Goal: Task Accomplishment & Management: Use online tool/utility

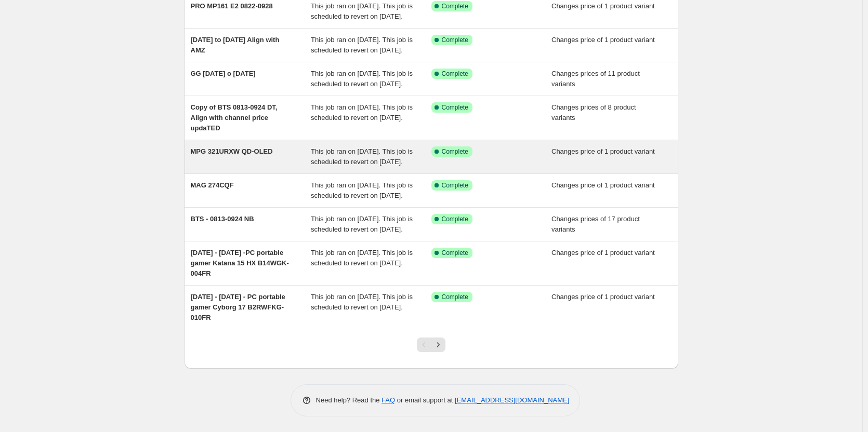
scroll to position [156, 0]
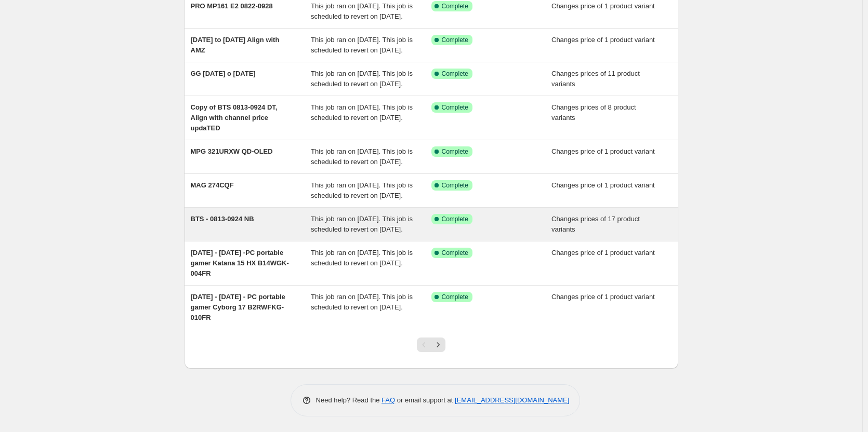
click at [244, 235] on div "BTS - 0813-0924 NB" at bounding box center [251, 224] width 121 height 21
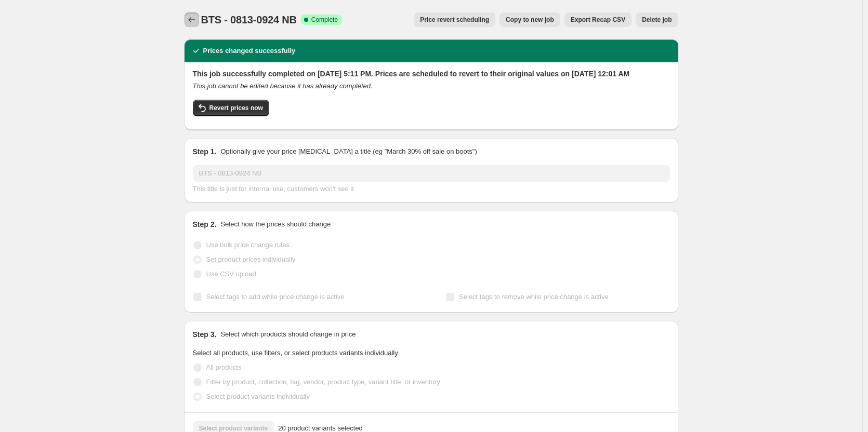
click at [192, 22] on icon "Price change jobs" at bounding box center [192, 20] width 10 height 10
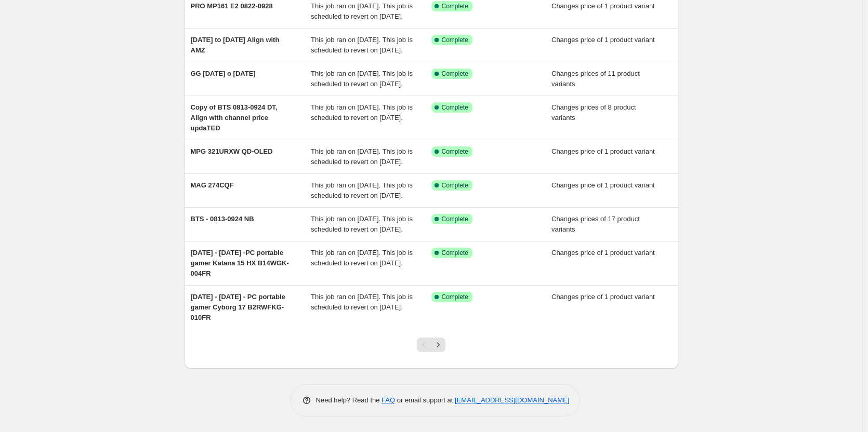
scroll to position [207, 0]
click at [443, 344] on icon "Next" at bounding box center [438, 345] width 10 height 10
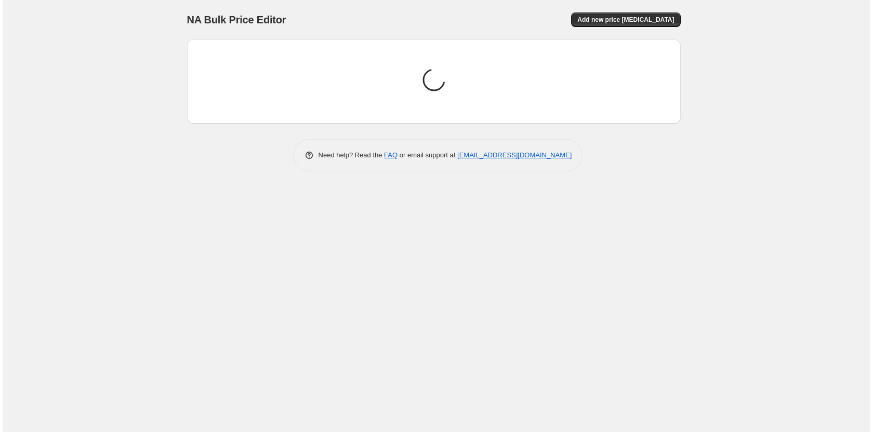
scroll to position [0, 0]
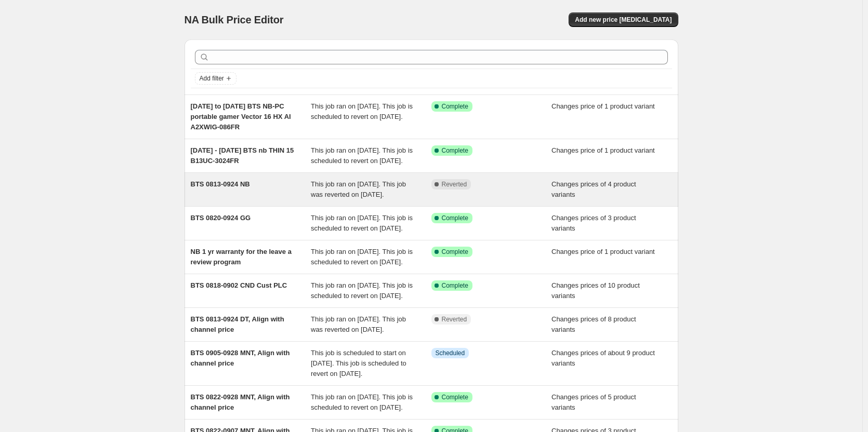
click at [210, 200] on div "BTS 0813-0924 NB" at bounding box center [251, 189] width 121 height 21
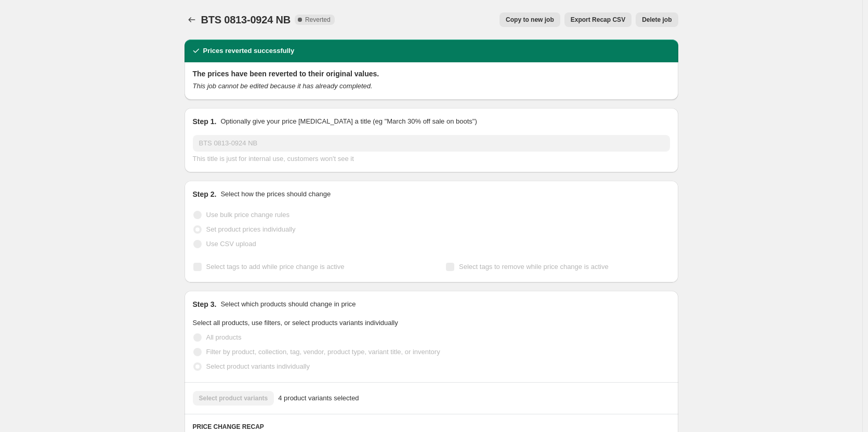
click at [541, 23] on span "Copy to new job" at bounding box center [530, 20] width 48 height 8
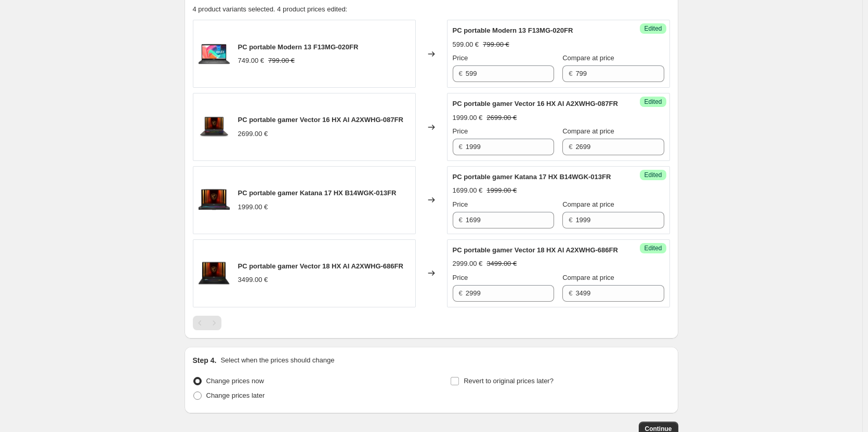
scroll to position [460, 0]
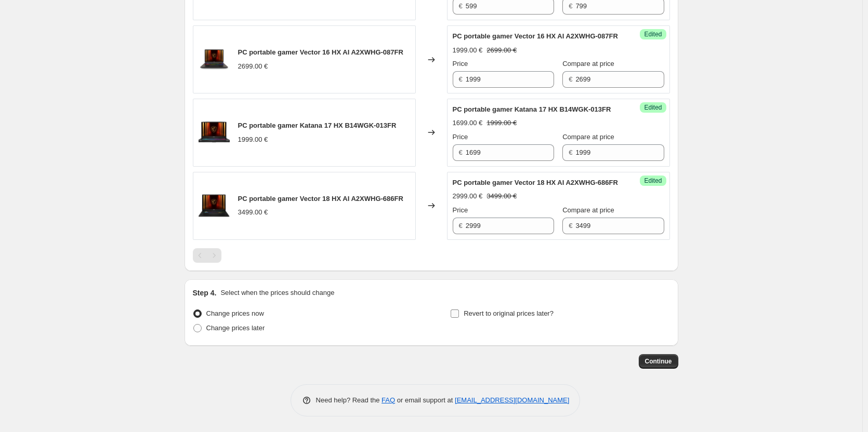
click at [526, 317] on span "Revert to original prices later?" at bounding box center [508, 314] width 90 height 8
click at [459, 317] on input "Revert to original prices later?" at bounding box center [454, 314] width 8 height 8
checkbox input "true"
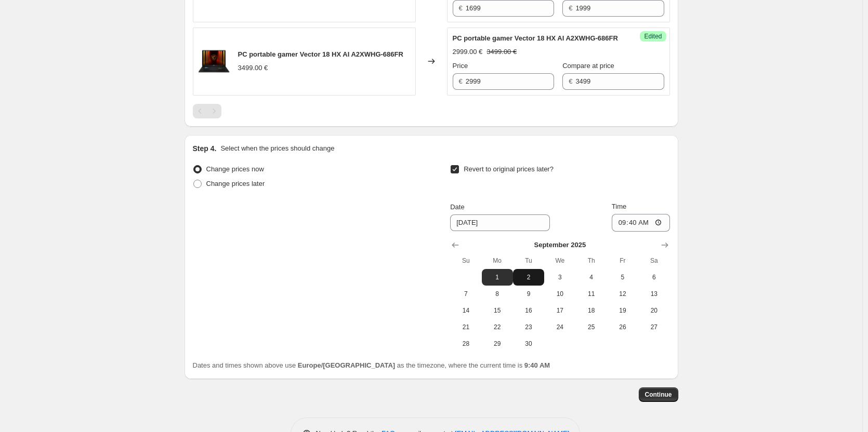
scroll to position [638, 0]
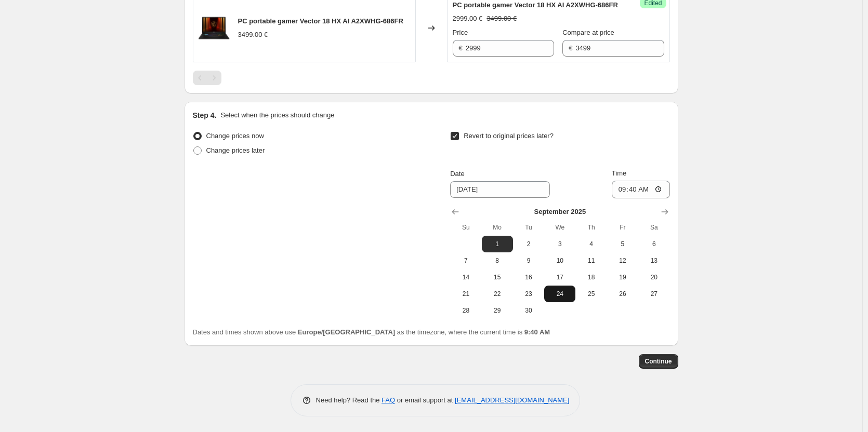
click at [569, 294] on span "24" at bounding box center [559, 294] width 23 height 8
type input "9/24/2025"
click at [628, 191] on input "09:40" at bounding box center [641, 190] width 58 height 18
type input "23:59"
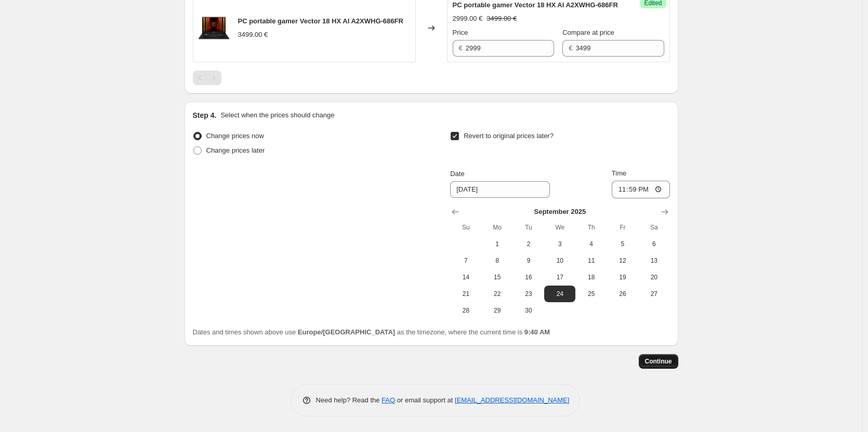
click at [661, 366] on button "Continue" at bounding box center [658, 361] width 39 height 15
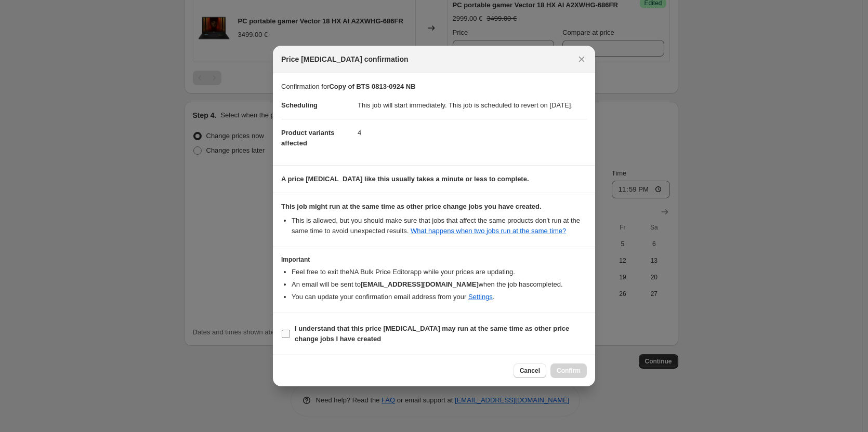
click at [501, 339] on span "I understand that this price change job may run at the same time as other price…" at bounding box center [441, 334] width 292 height 21
click at [290, 338] on input "I understand that this price change job may run at the same time as other price…" at bounding box center [286, 334] width 8 height 8
checkbox input "true"
click at [557, 375] on span "Confirm" at bounding box center [568, 371] width 24 height 8
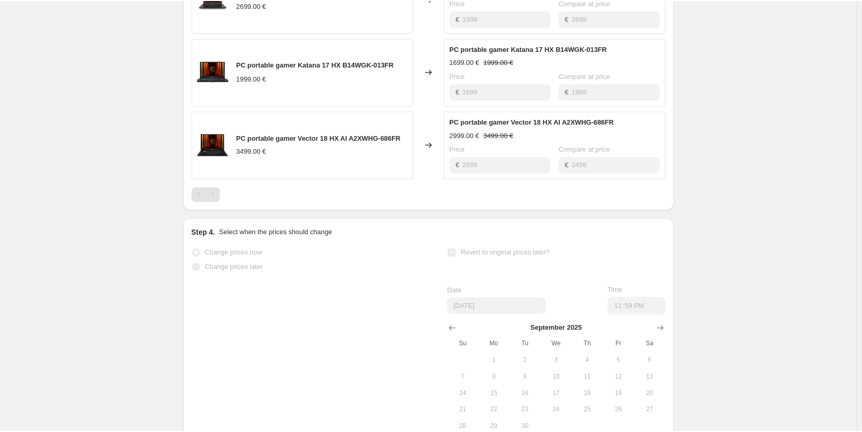
scroll to position [433, 0]
